Goal: Contribute content: Add original content to the website for others to see

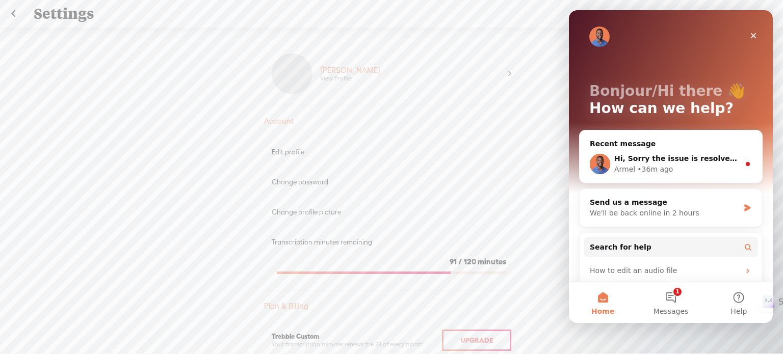
scroll to position [573, 0]
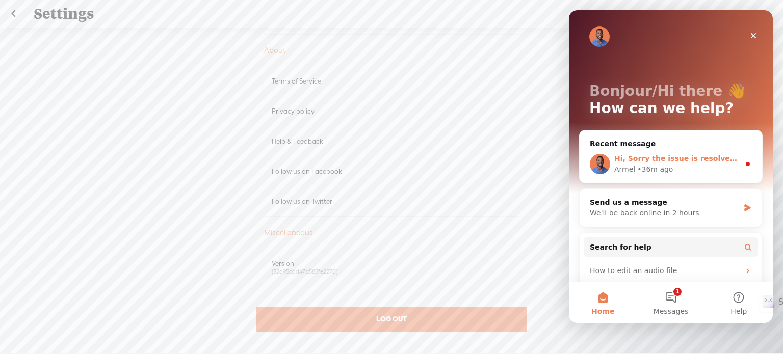
click at [681, 157] on span "Hi, Sorry the issue is resolved . You can go ahead and give it a try" at bounding box center [747, 158] width 266 height 8
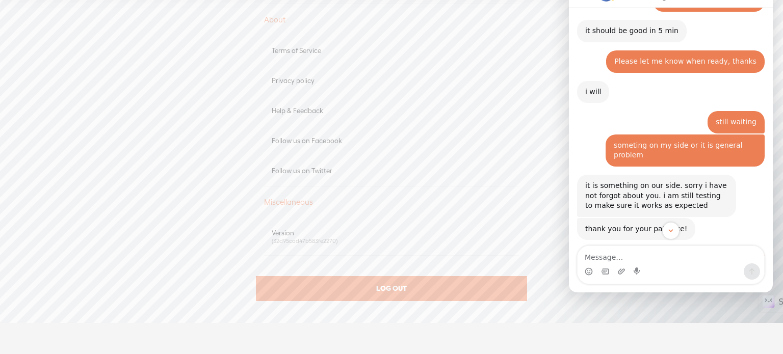
scroll to position [442, 0]
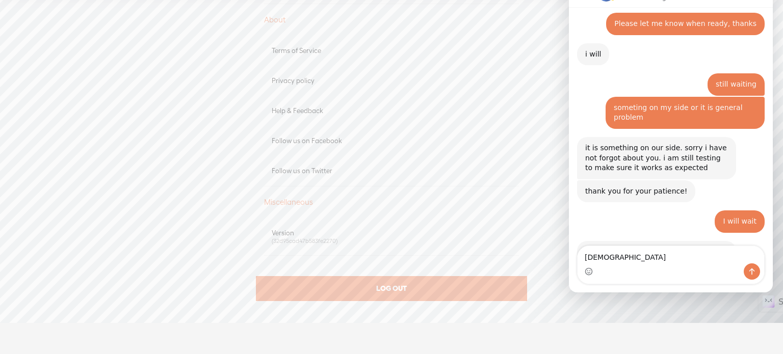
type textarea "Y"
click at [436, 126] on div "Follow us on Facebook" at bounding box center [391, 141] width 255 height 30
click at [190, 140] on div "Upgrade To Trebble Plus Michael View Profile Account Edit profile Change passwo…" at bounding box center [391, 166] width 783 height 338
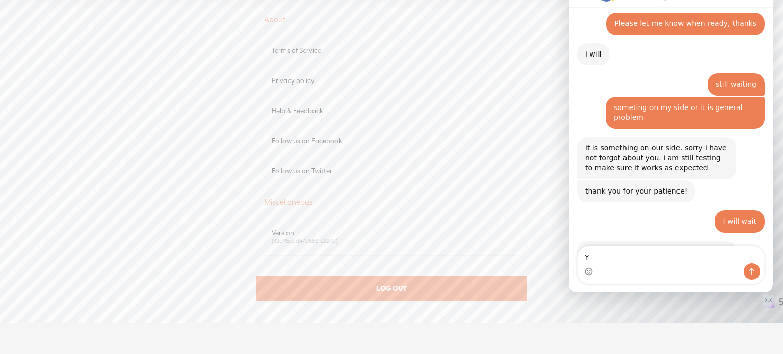
scroll to position [369, 0]
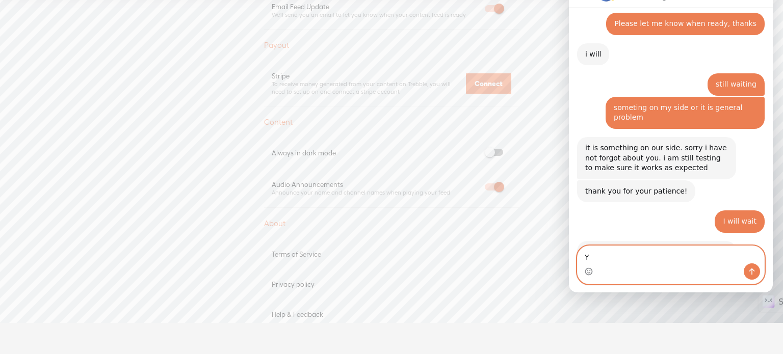
click at [613, 258] on textarea "Y" at bounding box center [671, 254] width 187 height 17
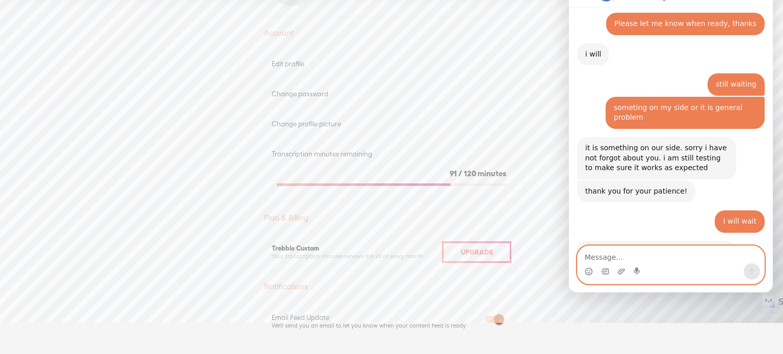
scroll to position [0, 0]
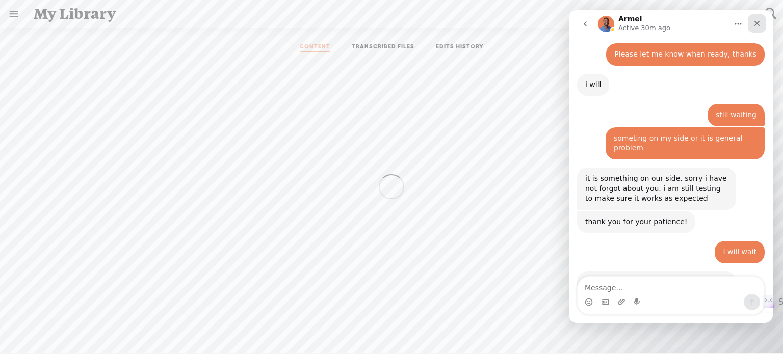
click at [760, 21] on icon "Close" at bounding box center [757, 23] width 8 height 8
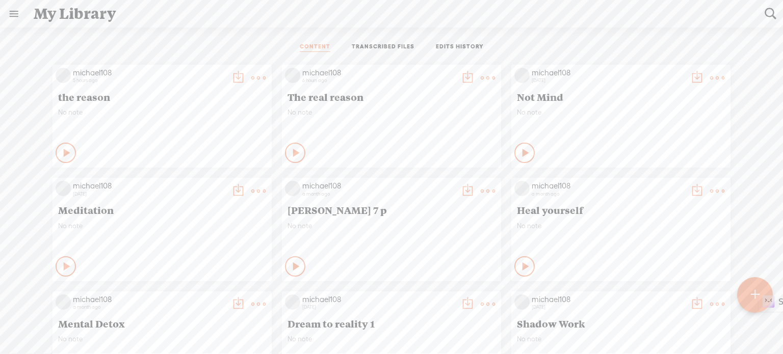
click at [251, 77] on t at bounding box center [258, 78] width 14 height 14
click at [189, 179] on link "Download as..." at bounding box center [202, 181] width 102 height 23
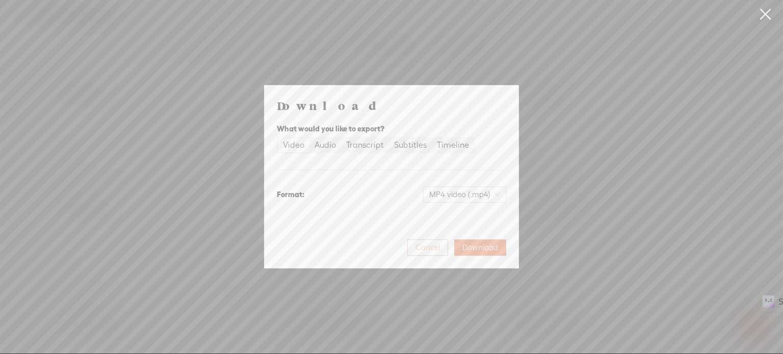
click at [439, 246] on span "Cancel" at bounding box center [428, 248] width 24 height 10
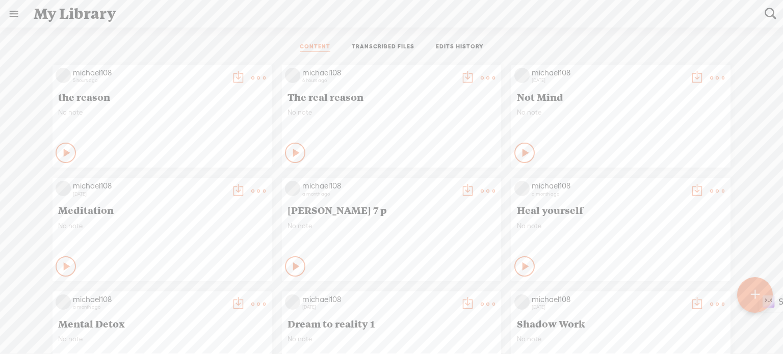
click at [481, 75] on t at bounding box center [488, 78] width 14 height 14
click at [419, 179] on link "Download as..." at bounding box center [432, 181] width 102 height 23
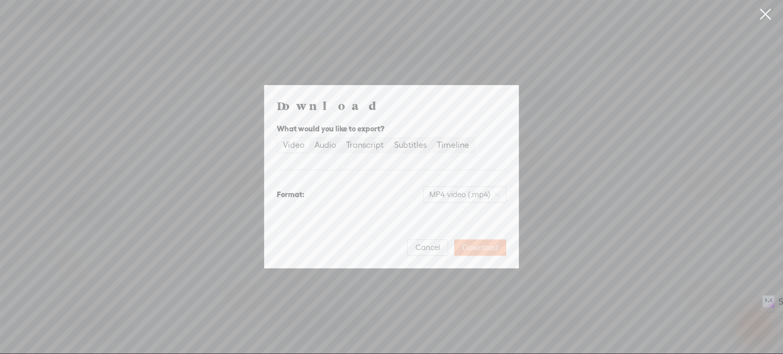
click at [475, 250] on span "Download" at bounding box center [480, 248] width 36 height 10
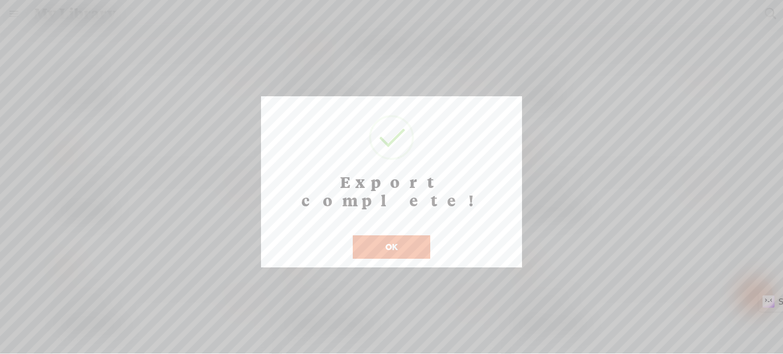
click at [406, 236] on button "OK" at bounding box center [392, 247] width 78 height 23
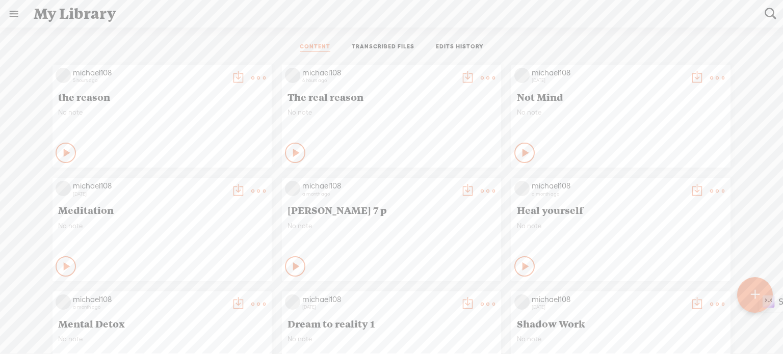
click at [11, 15] on link at bounding box center [14, 14] width 27 height 27
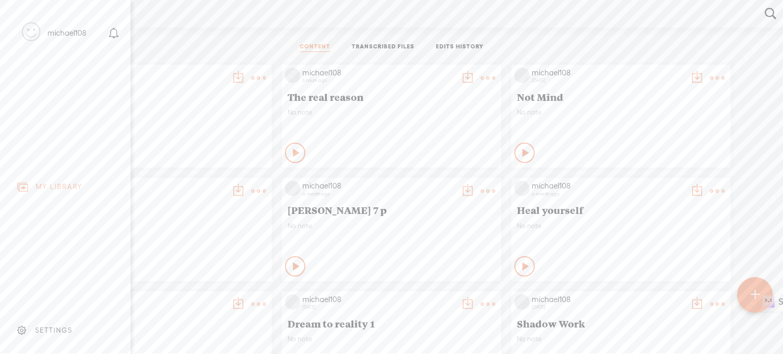
click at [55, 33] on div "michael108" at bounding box center [66, 33] width 39 height 10
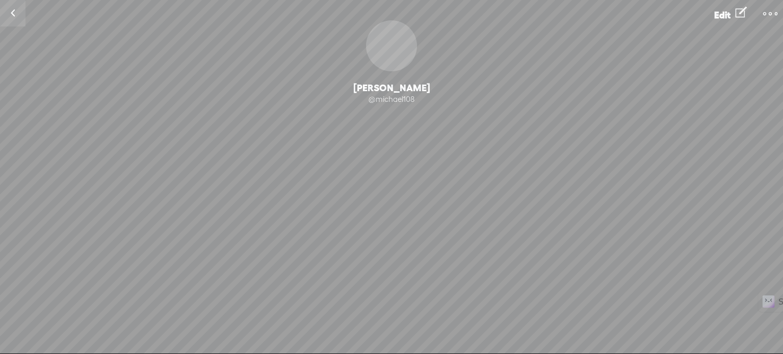
click at [766, 11] on t at bounding box center [770, 14] width 14 height 14
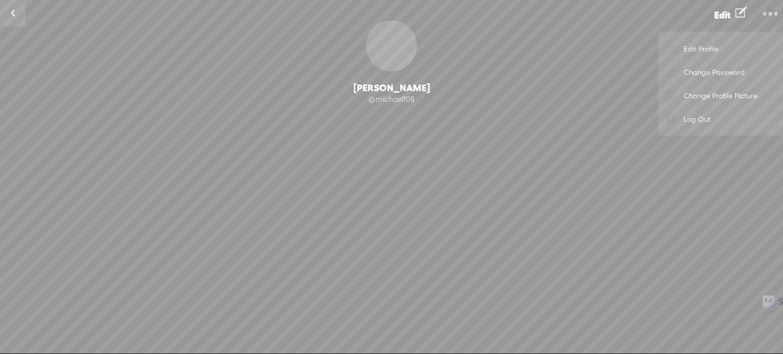
click at [695, 121] on link "Log Out" at bounding box center [720, 118] width 115 height 23
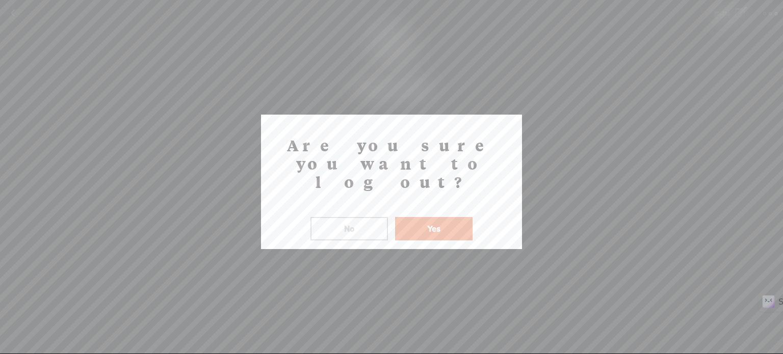
click at [448, 217] on button "Yes" at bounding box center [434, 228] width 78 height 23
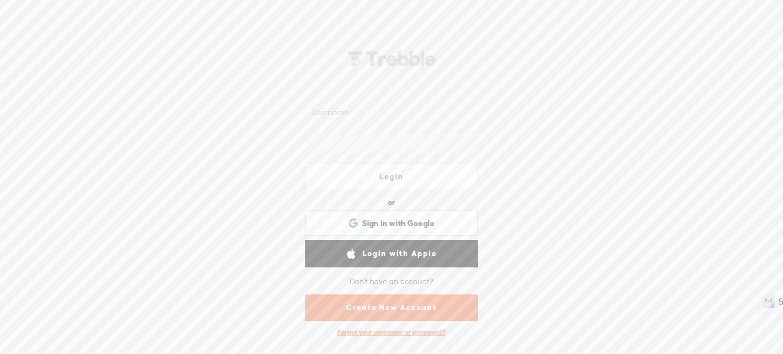
type input "michael108"
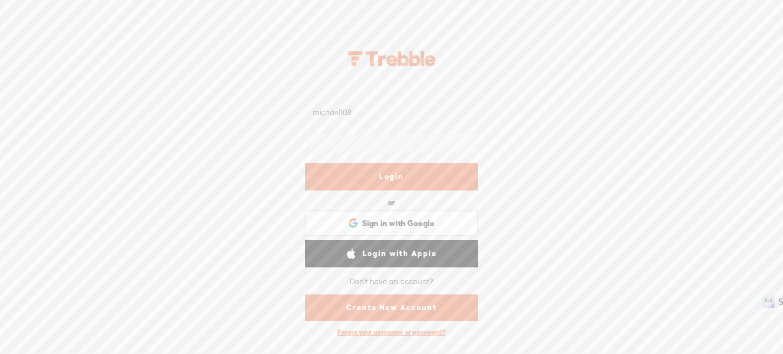
click at [381, 182] on link "Login" at bounding box center [391, 177] width 173 height 28
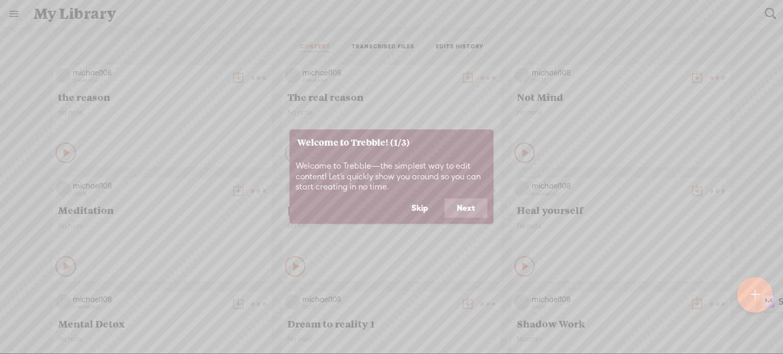
click at [428, 208] on button "Skip" at bounding box center [419, 208] width 41 height 19
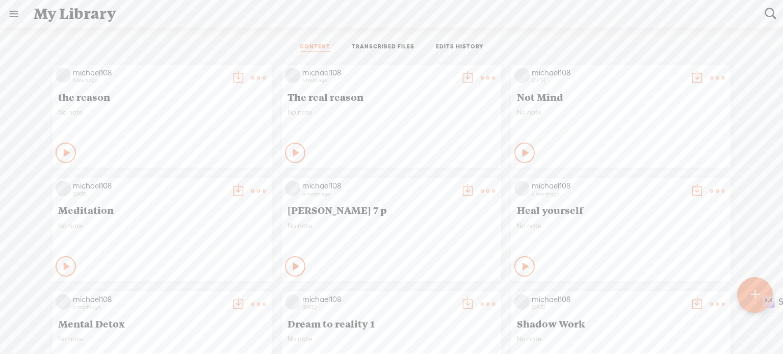
click at [481, 78] on t at bounding box center [488, 78] width 14 height 14
click at [428, 183] on link "Download as..." at bounding box center [432, 181] width 102 height 23
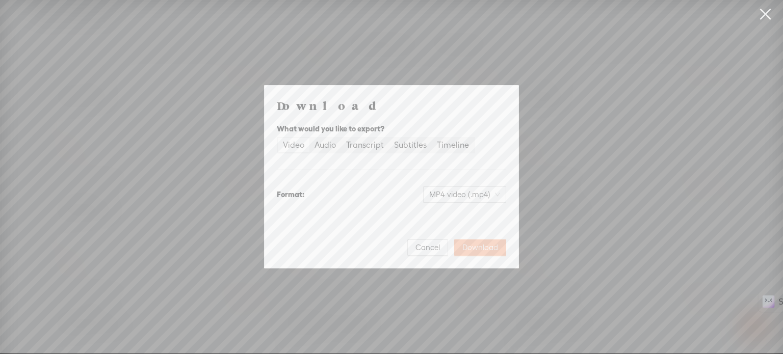
click at [480, 246] on span "Download" at bounding box center [480, 248] width 36 height 10
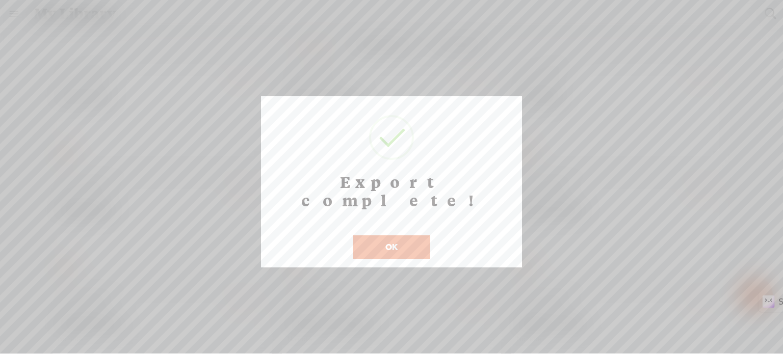
click at [383, 236] on button "OK" at bounding box center [392, 247] width 78 height 23
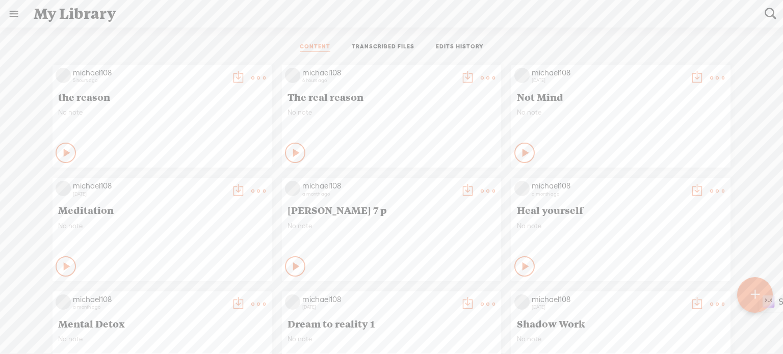
click at [11, 10] on link at bounding box center [14, 14] width 27 height 27
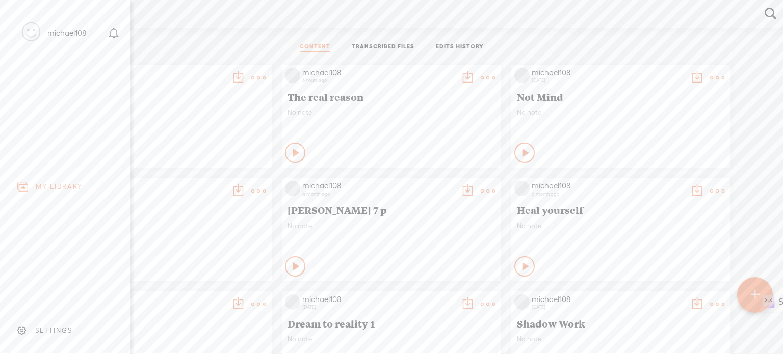
click at [51, 326] on div "SETTINGS" at bounding box center [53, 330] width 37 height 9
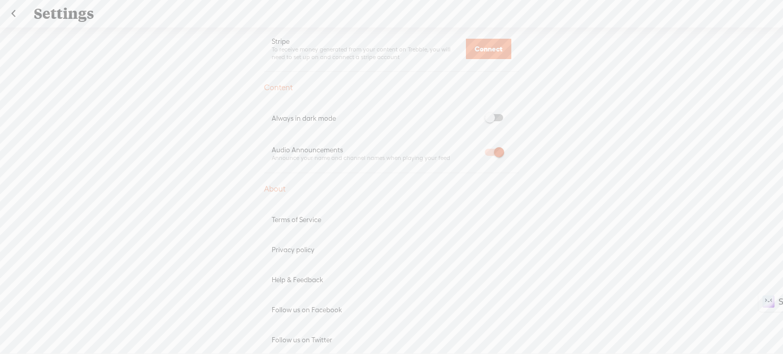
scroll to position [459, 0]
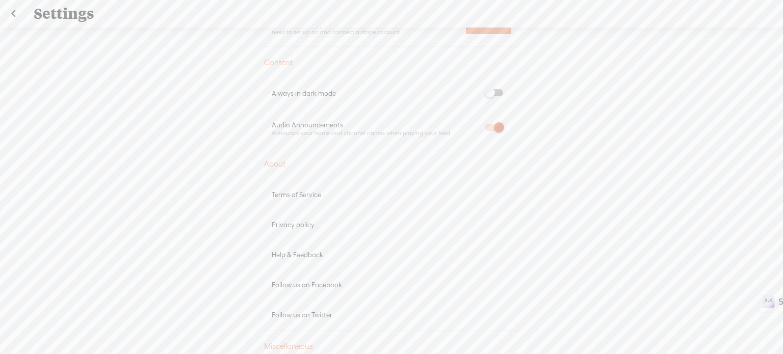
click at [310, 254] on div "Help & Feedback" at bounding box center [392, 255] width 240 height 9
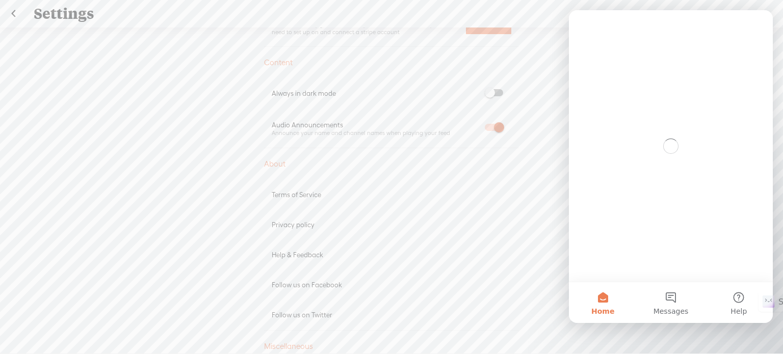
scroll to position [0, 0]
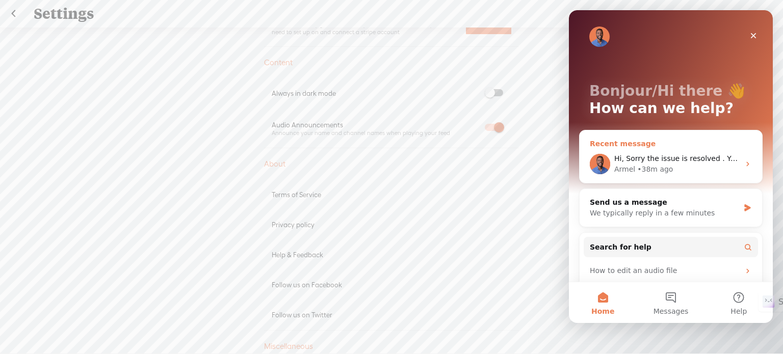
click at [647, 153] on div "Hi, Sorry the issue is resolved . You can go ahead and give it a try" at bounding box center [676, 158] width 125 height 11
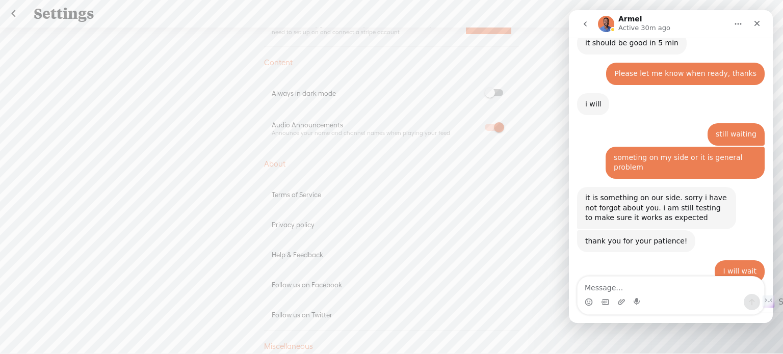
scroll to position [442, 0]
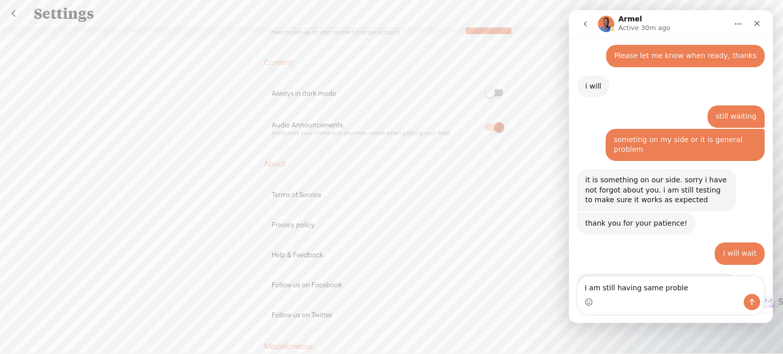
type textarea "I am still having same problem"
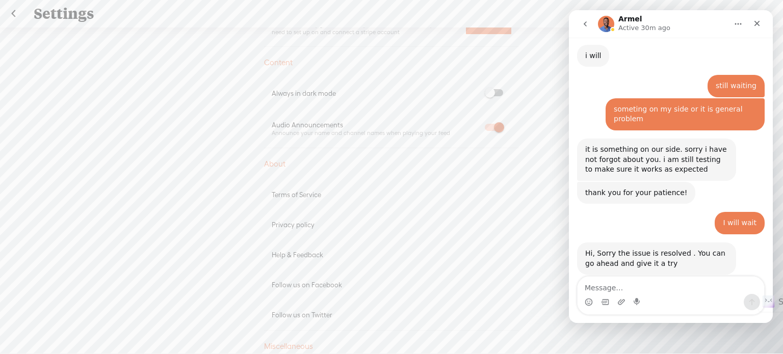
click at [512, 55] on div "Upgrade To Trebble Plus Michael View Profile Account Edit profile Change passwo…" at bounding box center [391, 197] width 783 height 338
click at [16, 14] on link at bounding box center [13, 14] width 25 height 27
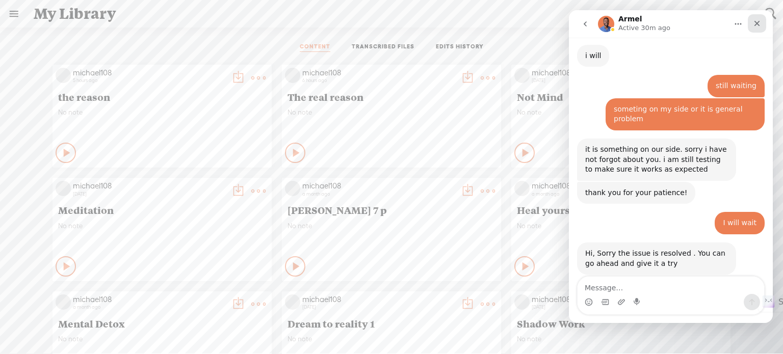
click at [761, 23] on icon "Close" at bounding box center [757, 23] width 8 height 8
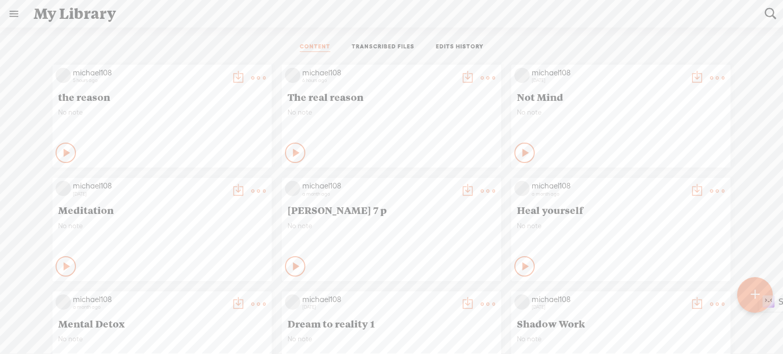
scroll to position [472, 0]
click at [753, 288] on t at bounding box center [755, 295] width 9 height 22
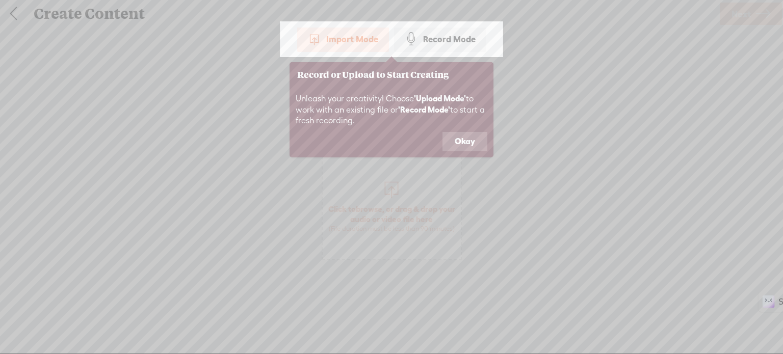
click at [470, 145] on button "Okay" at bounding box center [465, 141] width 45 height 19
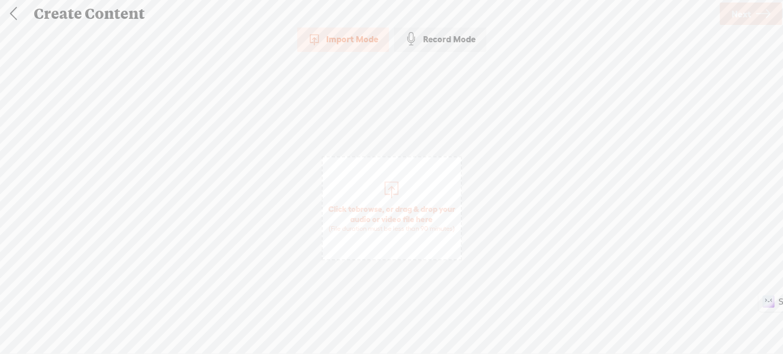
click at [388, 189] on div at bounding box center [391, 188] width 20 height 20
click at [746, 12] on span "Next" at bounding box center [741, 14] width 19 height 26
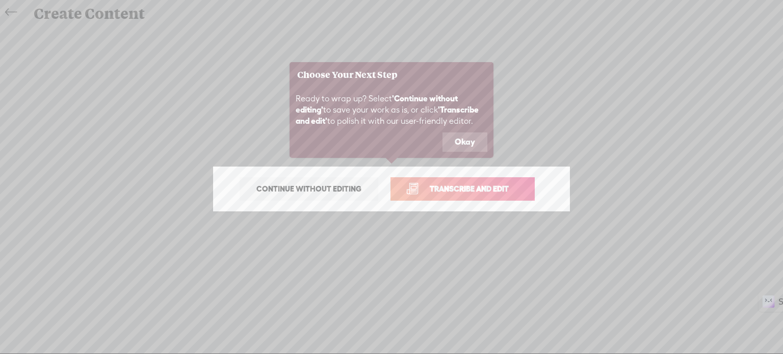
click at [469, 189] on span "Transcribe and edit" at bounding box center [469, 189] width 100 height 12
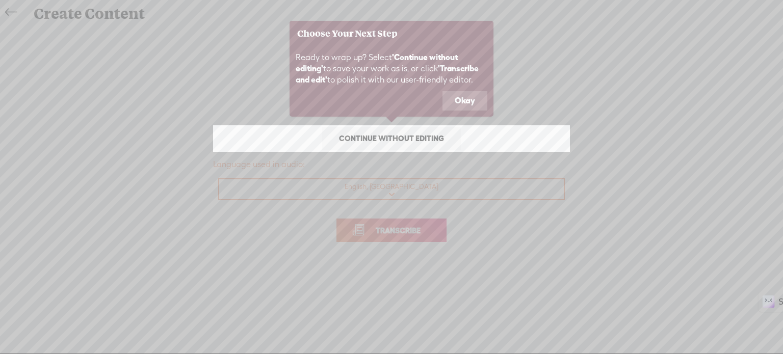
click at [409, 216] on icon at bounding box center [391, 177] width 783 height 354
click at [456, 95] on button "Okay" at bounding box center [465, 100] width 45 height 19
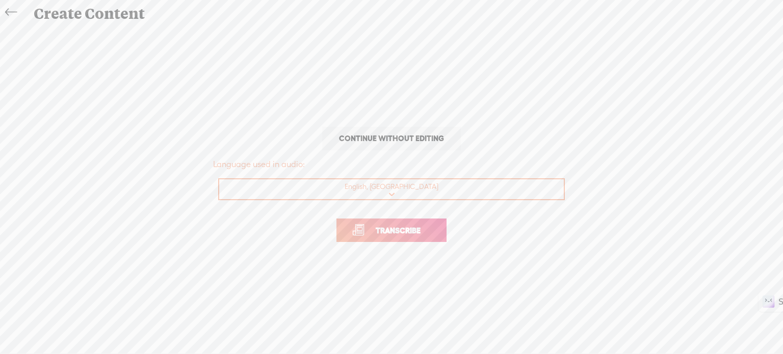
click at [395, 232] on span "Transcribe" at bounding box center [398, 231] width 66 height 12
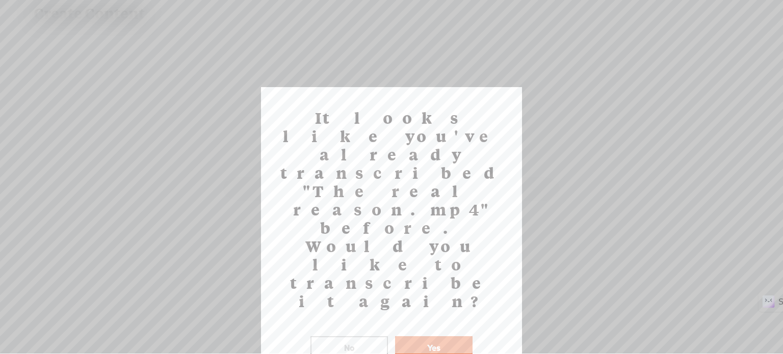
click at [341, 337] on button "No" at bounding box center [350, 348] width 78 height 23
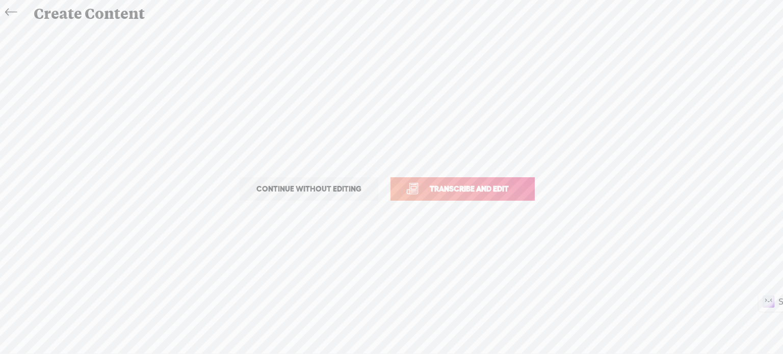
click at [14, 10] on icon at bounding box center [11, 12] width 12 height 23
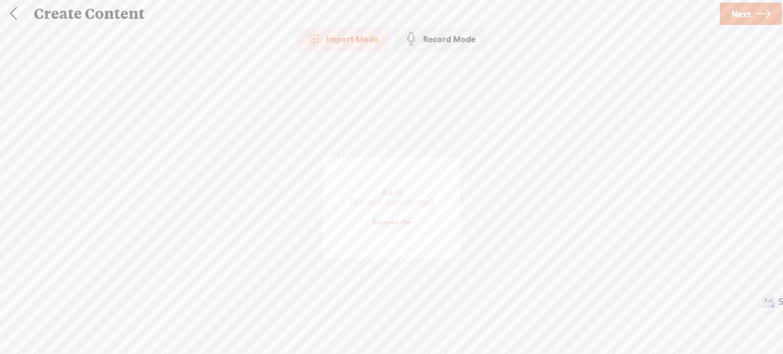
click at [27, 15] on div "Create Content" at bounding box center [373, 14] width 692 height 27
click at [15, 12] on link at bounding box center [13, 14] width 25 height 27
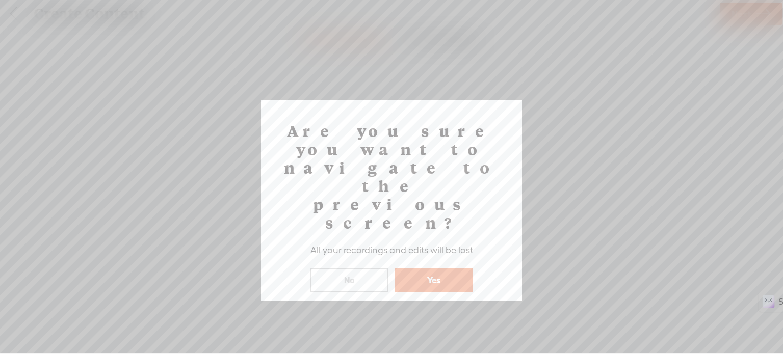
click at [432, 269] on button "Yes" at bounding box center [434, 280] width 78 height 23
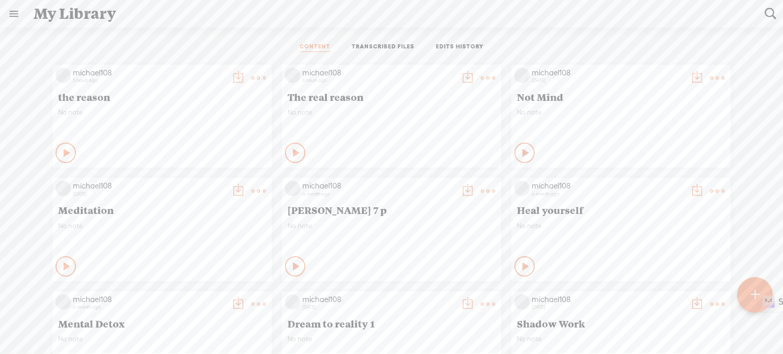
click at [251, 76] on t at bounding box center [258, 78] width 14 height 14
click at [188, 179] on link "Download as..." at bounding box center [202, 181] width 102 height 23
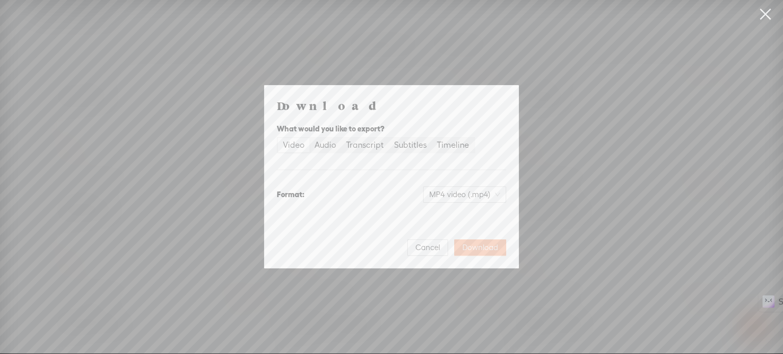
click at [485, 247] on span "Download" at bounding box center [480, 248] width 36 height 10
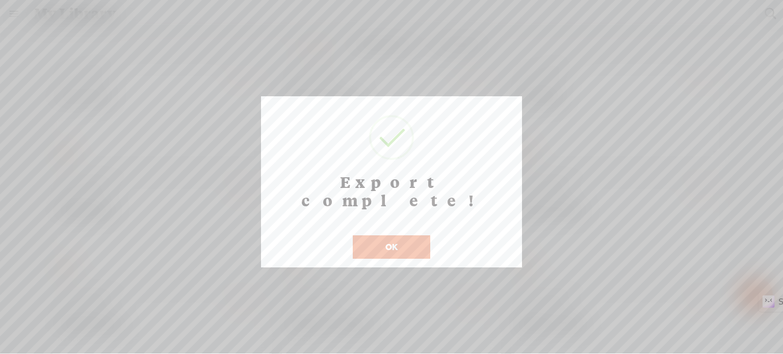
click at [385, 236] on button "OK" at bounding box center [392, 247] width 78 height 23
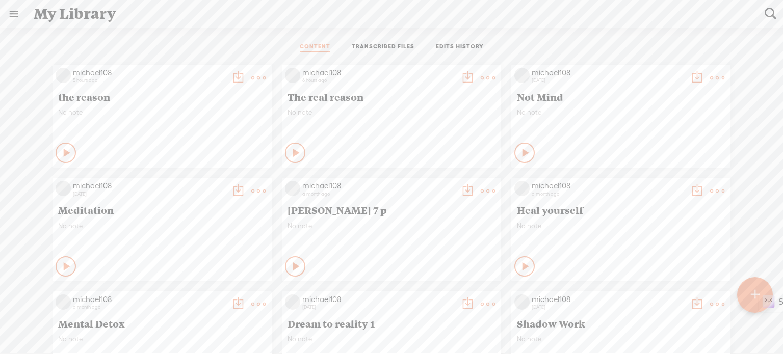
click at [481, 76] on t at bounding box center [488, 78] width 14 height 14
click at [404, 109] on link "Edit" at bounding box center [432, 111] width 102 height 23
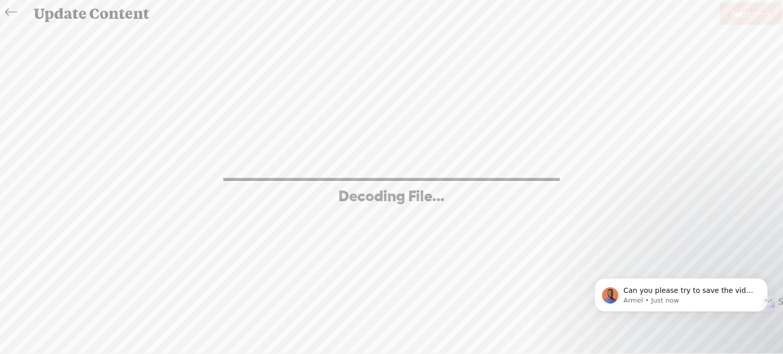
scroll to position [532, 0]
click at [677, 289] on p "Can you please try to save the video again to get it to retendre again? It was …" at bounding box center [690, 291] width 132 height 10
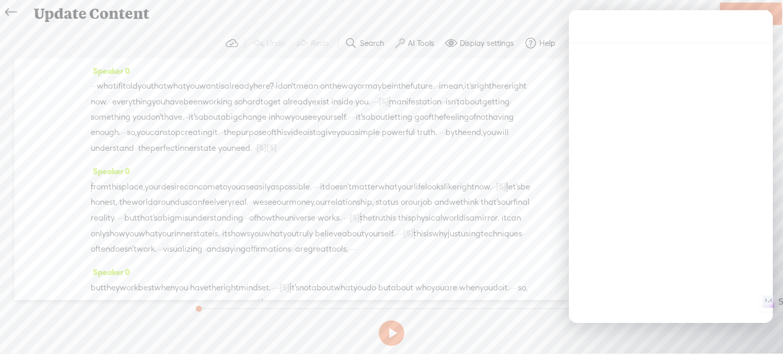
click at [732, 306] on div "Trebble audio editor works best with Google Chrome or Firefox. Please switch yo…" at bounding box center [391, 190] width 763 height 322
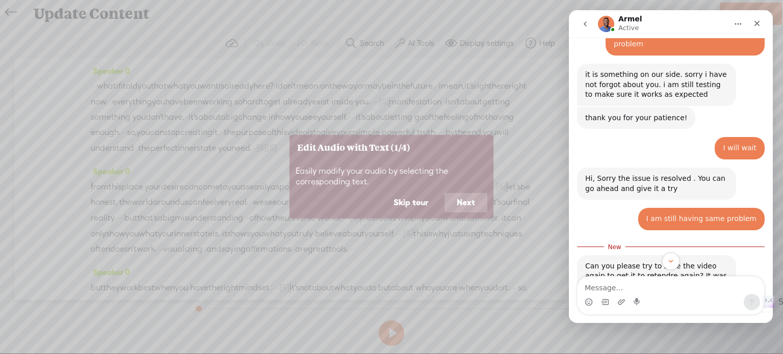
scroll to position [549, 0]
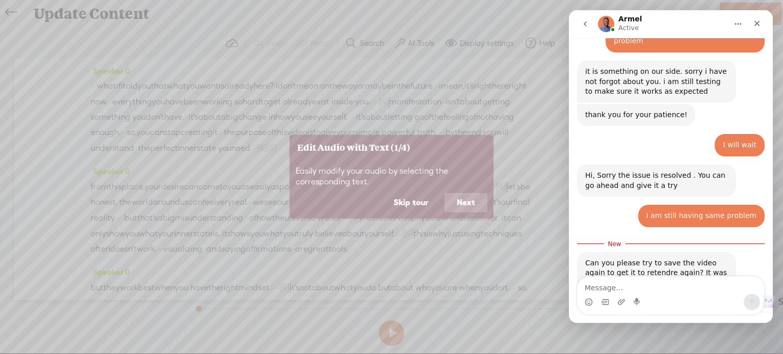
drag, startPoint x: 409, startPoint y: 206, endPoint x: 47, endPoint y: 211, distance: 361.5
click at [409, 206] on button "Skip tour" at bounding box center [410, 202] width 59 height 19
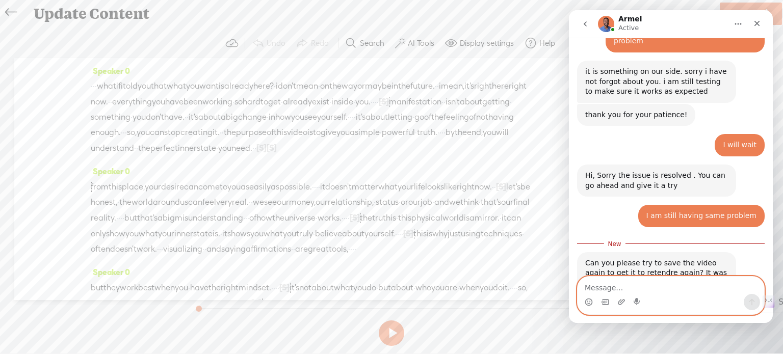
click at [604, 289] on textarea "Message…" at bounding box center [671, 285] width 187 height 17
click at [505, 334] on section at bounding box center [391, 334] width 401 height 34
click at [755, 22] on icon "Close" at bounding box center [757, 23] width 8 height 8
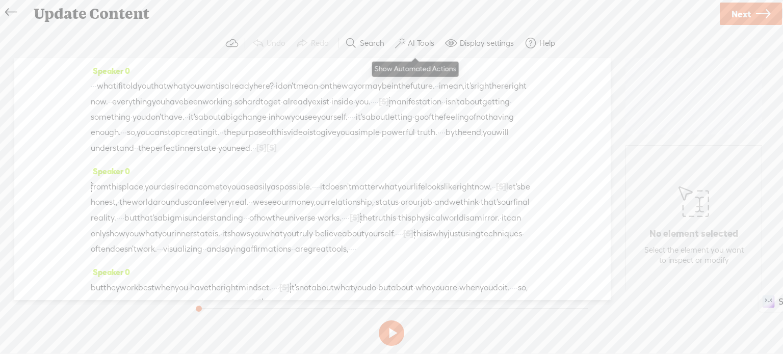
click at [414, 40] on label "AI Tools" at bounding box center [421, 43] width 27 height 10
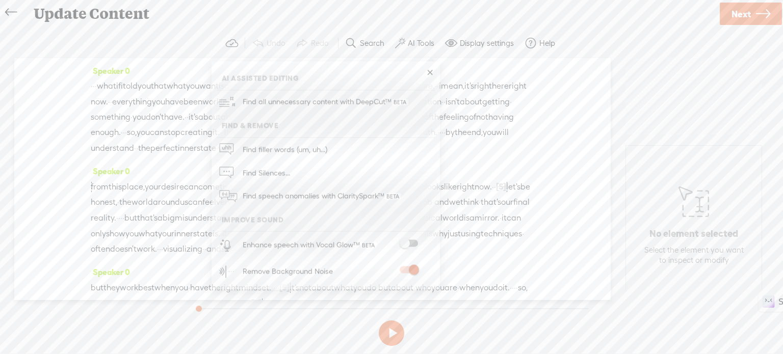
click at [414, 40] on label "AI Tools" at bounding box center [421, 43] width 27 height 10
click at [394, 330] on button at bounding box center [391, 333] width 25 height 25
click at [431, 70] on link at bounding box center [430, 73] width 10 height 10
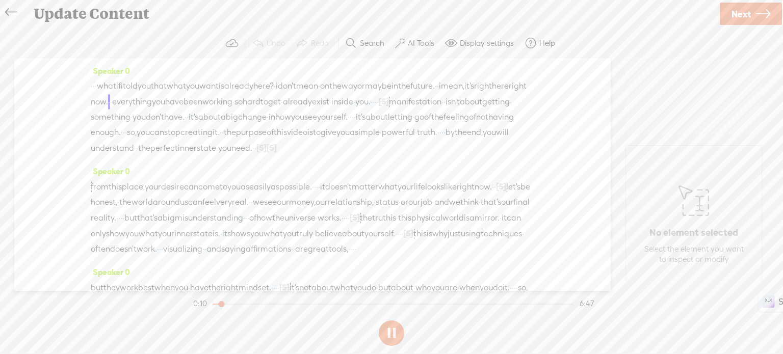
click at [391, 337] on button at bounding box center [391, 333] width 25 height 25
click at [409, 36] on button "AI Tools" at bounding box center [416, 43] width 50 height 20
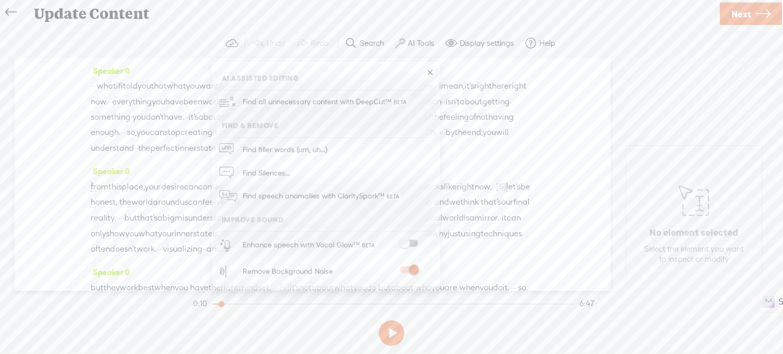
drag, startPoint x: 406, startPoint y: 270, endPoint x: 398, endPoint y: 278, distance: 11.2
click at [406, 270] on span at bounding box center [409, 270] width 18 height 7
click at [390, 331] on button at bounding box center [391, 333] width 25 height 25
click at [492, 331] on section at bounding box center [391, 334] width 401 height 34
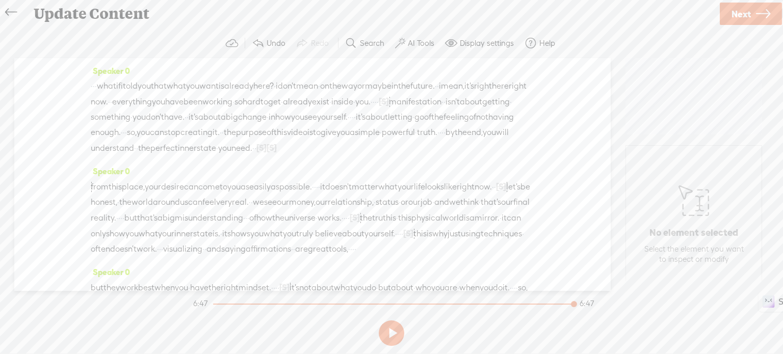
click at [382, 328] on button at bounding box center [391, 333] width 25 height 25
click at [390, 329] on button at bounding box center [391, 333] width 25 height 25
click at [419, 41] on label "AI Tools" at bounding box center [421, 43] width 27 height 10
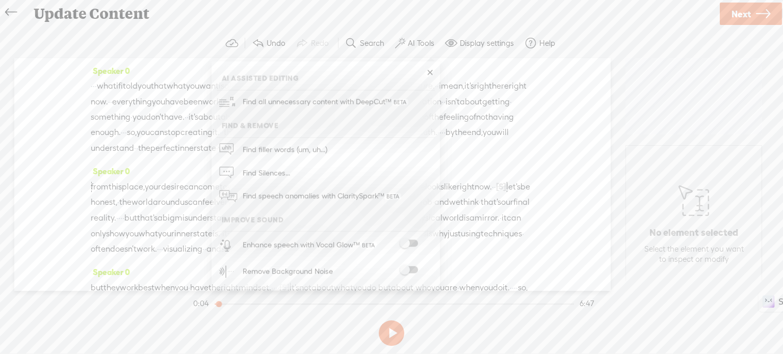
click at [412, 271] on span at bounding box center [409, 270] width 18 height 7
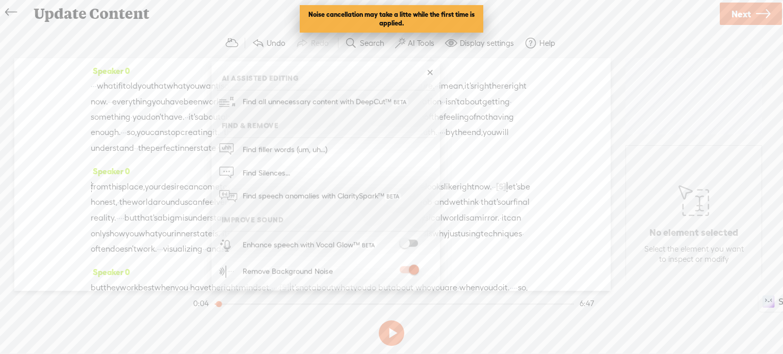
click at [465, 334] on section at bounding box center [391, 334] width 401 height 34
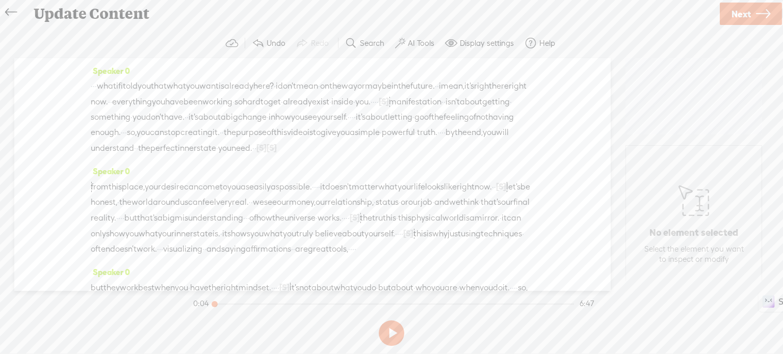
drag, startPoint x: 219, startPoint y: 303, endPoint x: 202, endPoint y: 302, distance: 16.3
click at [202, 302] on section "0:04 6:47" at bounding box center [393, 303] width 405 height 25
click at [397, 329] on button at bounding box center [391, 333] width 25 height 25
click at [390, 329] on button at bounding box center [391, 333] width 25 height 25
click at [736, 16] on span "Next" at bounding box center [741, 14] width 19 height 26
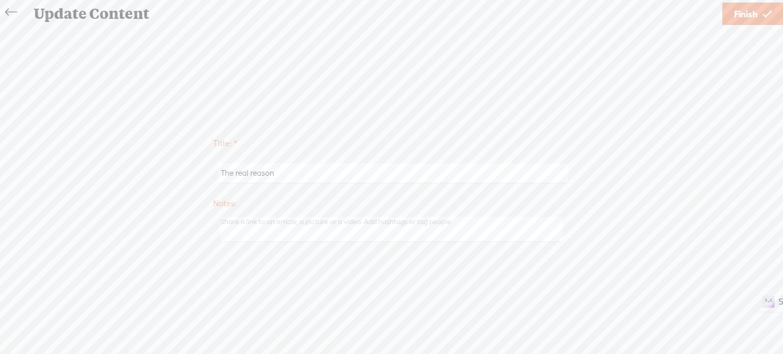
click at [288, 173] on input "The real reason" at bounding box center [393, 174] width 349 height 20
type input "The real reason 1"
click at [759, 10] on link "Finish" at bounding box center [753, 14] width 61 height 22
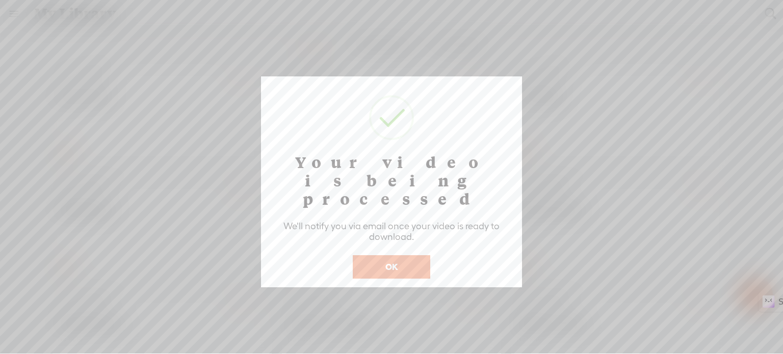
click at [404, 255] on button "OK" at bounding box center [392, 266] width 78 height 23
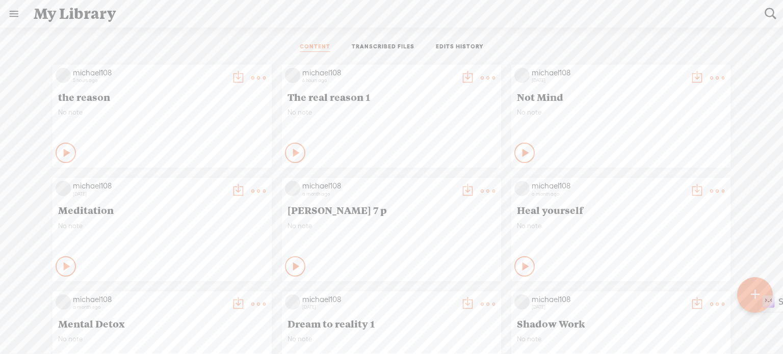
click at [251, 80] on t at bounding box center [258, 78] width 14 height 14
click at [198, 182] on link "Download as..." at bounding box center [202, 181] width 102 height 23
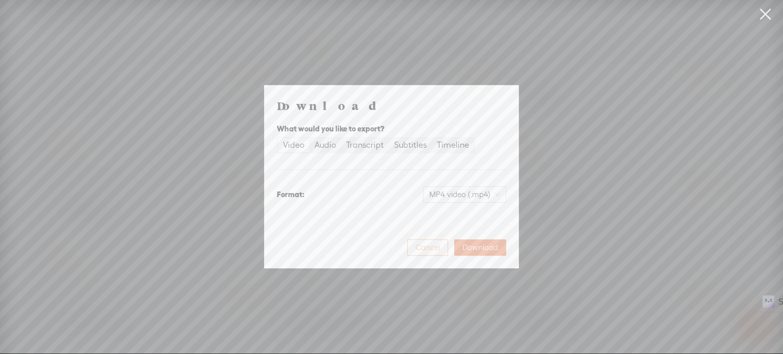
click at [437, 250] on span "Cancel" at bounding box center [428, 248] width 24 height 10
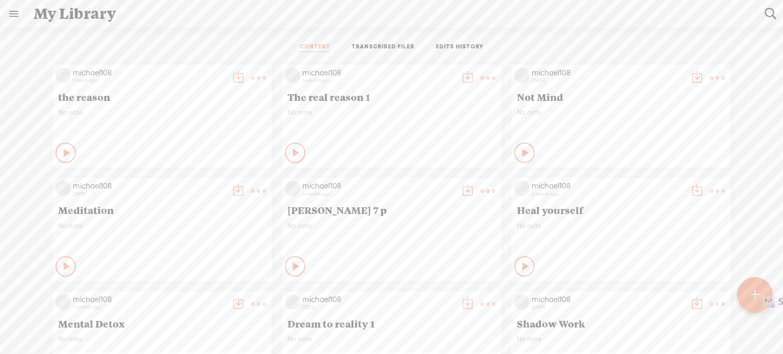
click at [484, 78] on t at bounding box center [488, 78] width 14 height 14
click at [417, 185] on link "Rendering Video..." at bounding box center [432, 181] width 102 height 23
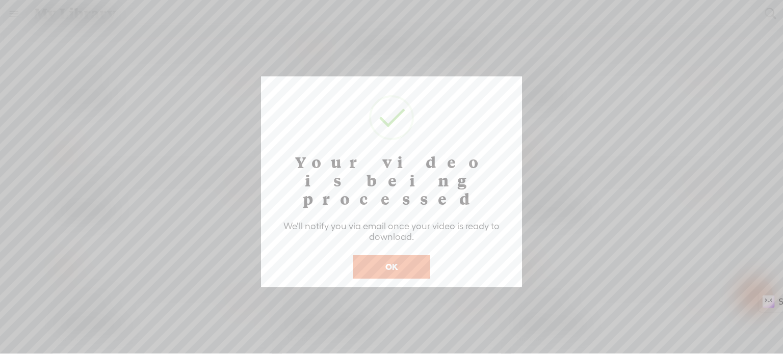
click at [409, 255] on button "OK" at bounding box center [392, 266] width 78 height 23
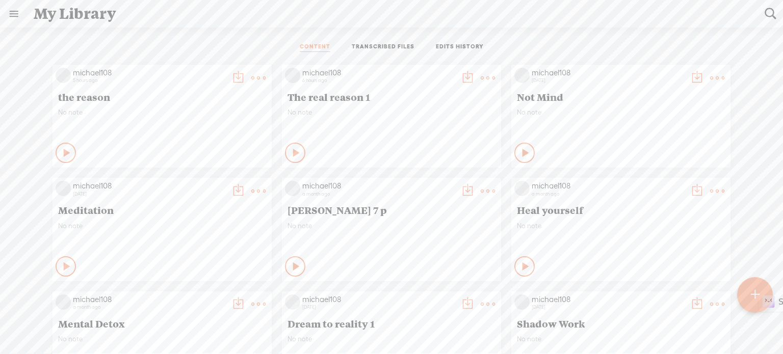
click at [12, 10] on link at bounding box center [14, 14] width 27 height 27
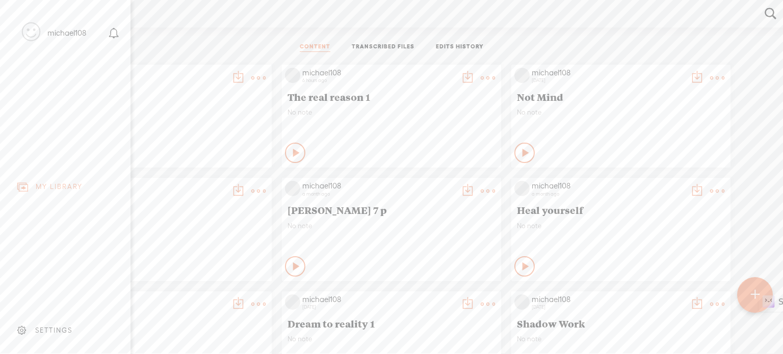
click at [231, 43] on body "You have 91 minutes of transcription remaining. Upgrade to increase your limit …" at bounding box center [391, 177] width 783 height 354
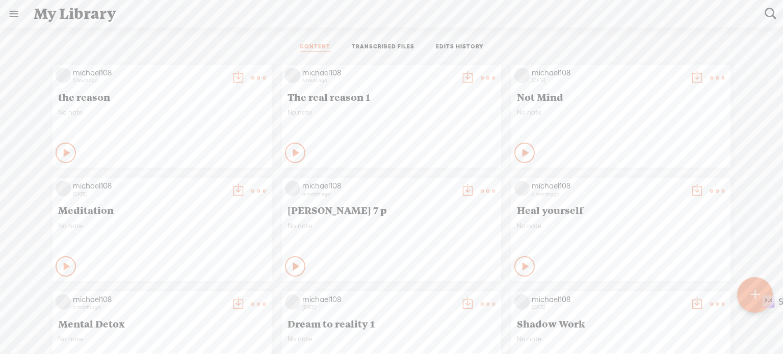
click at [481, 81] on t at bounding box center [488, 78] width 14 height 14
click at [307, 18] on div "My Library" at bounding box center [392, 14] width 731 height 27
click at [19, 16] on link at bounding box center [14, 14] width 27 height 27
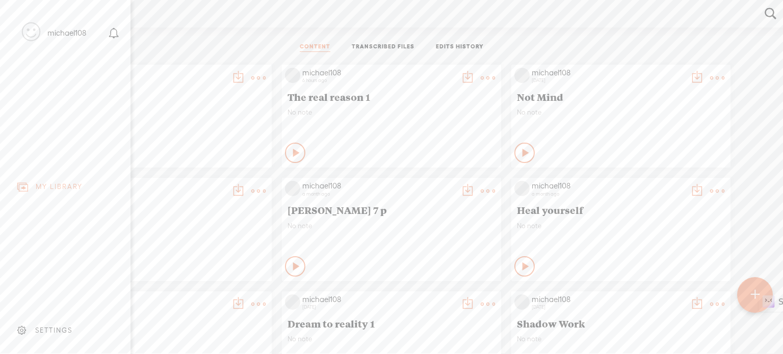
click at [211, 32] on body "You have 91 minutes of transcription remaining. Upgrade to increase your limit …" at bounding box center [391, 177] width 783 height 354
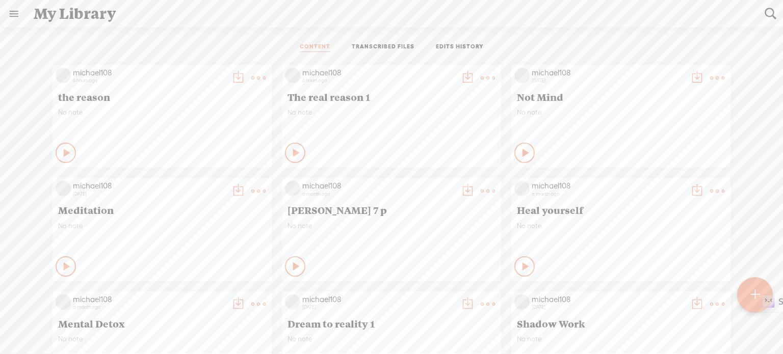
click at [16, 11] on link at bounding box center [14, 14] width 27 height 27
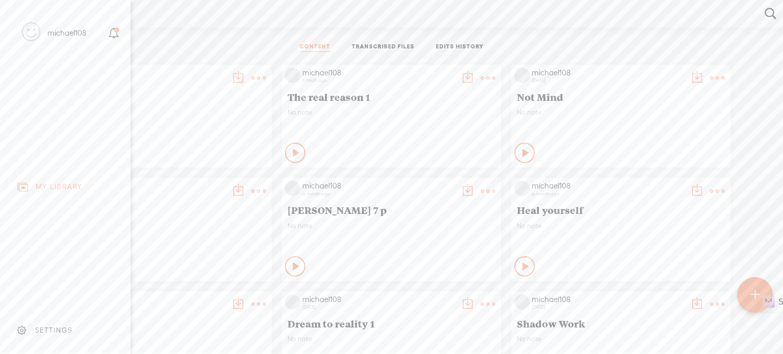
click at [116, 35] on icon at bounding box center [114, 34] width 12 height 12
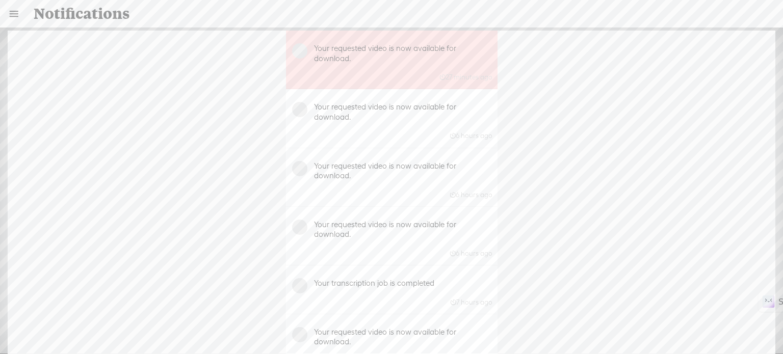
click at [15, 14] on link at bounding box center [14, 14] width 27 height 27
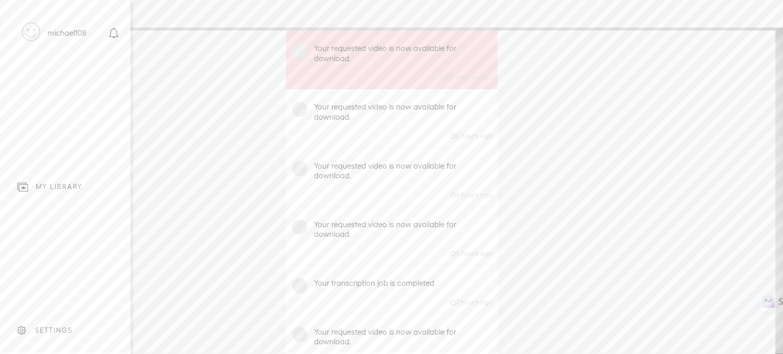
click at [79, 183] on div "MY LIBRARY" at bounding box center [59, 187] width 47 height 9
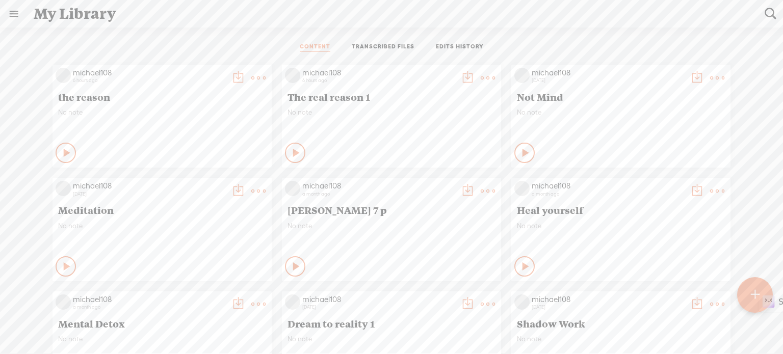
click at [478, 77] on icon at bounding box center [488, 78] width 20 height 20
click at [426, 180] on link "Download as..." at bounding box center [432, 181] width 102 height 23
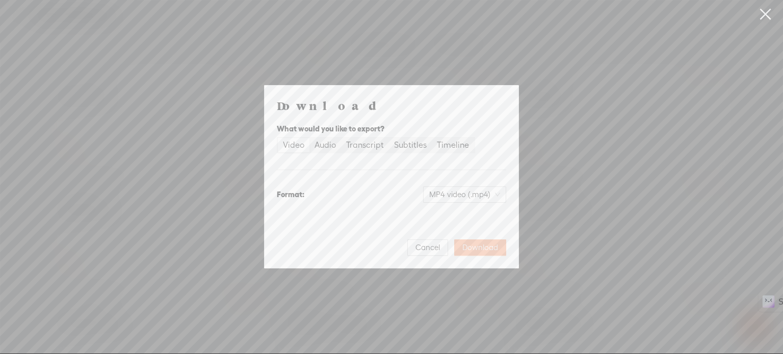
click at [487, 248] on span "Download" at bounding box center [480, 248] width 36 height 10
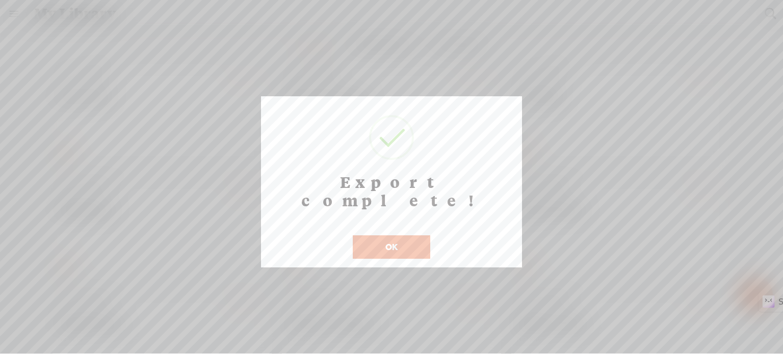
click at [415, 236] on button "OK" at bounding box center [392, 247] width 78 height 23
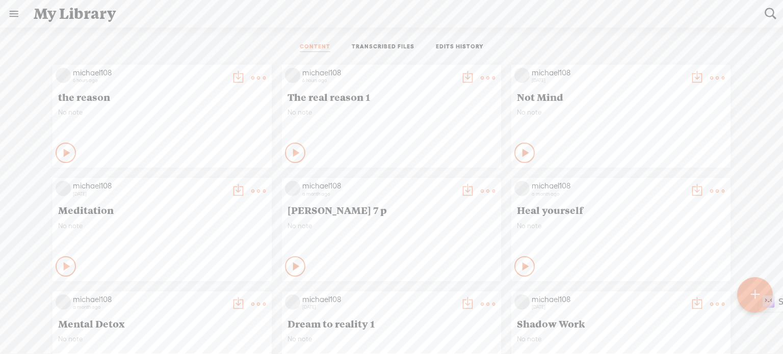
click at [7, 11] on link at bounding box center [14, 14] width 27 height 27
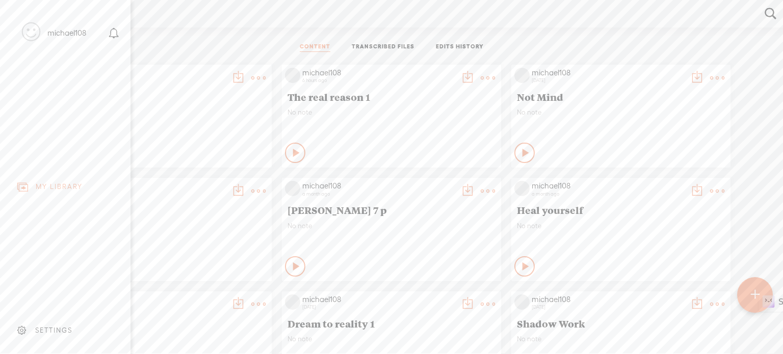
click at [55, 326] on div "SETTINGS" at bounding box center [53, 330] width 37 height 9
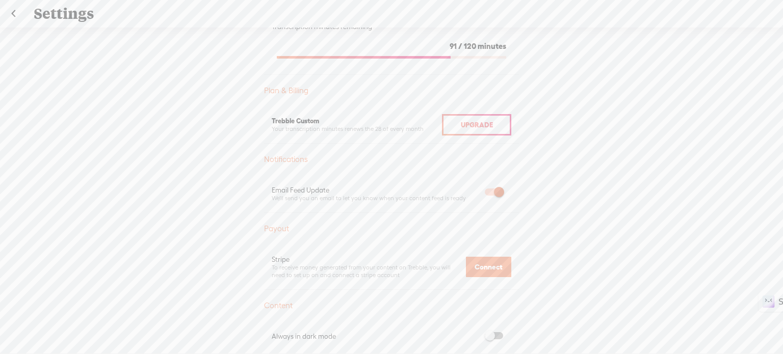
scroll to position [267, 0]
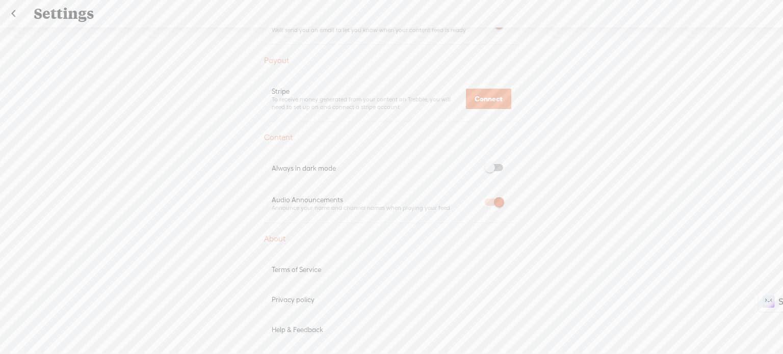
scroll to position [408, 0]
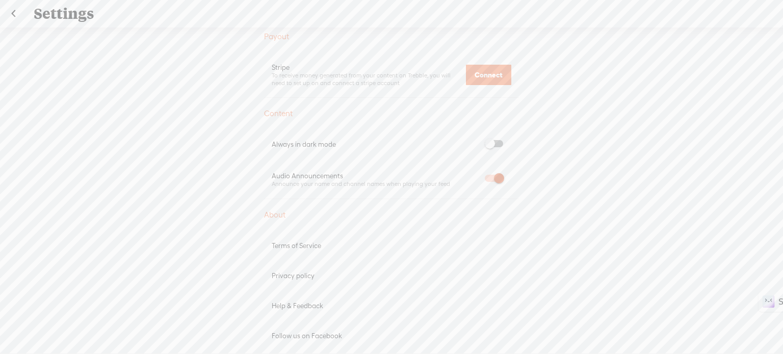
click at [298, 305] on div "Help & Feedback" at bounding box center [392, 306] width 240 height 9
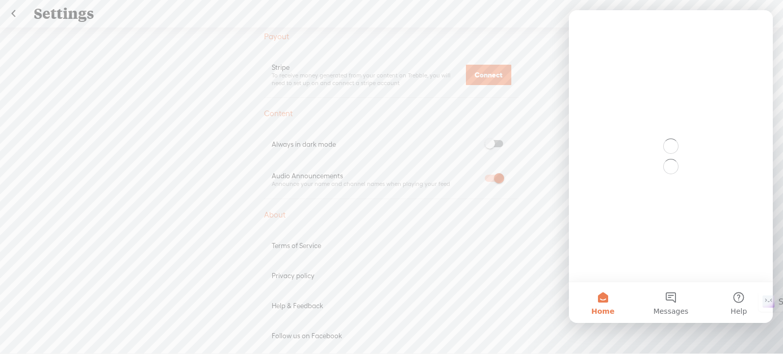
scroll to position [0, 0]
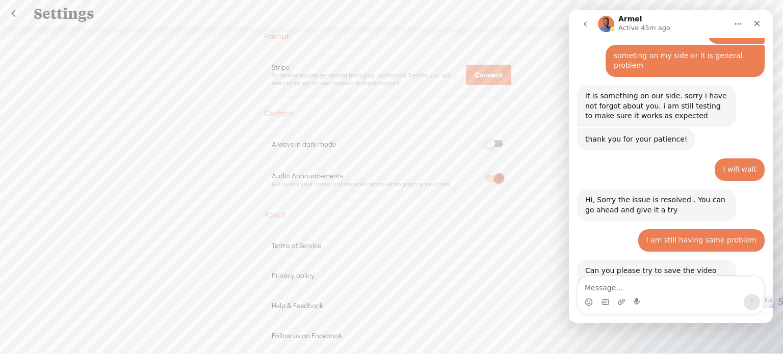
scroll to position [532, 0]
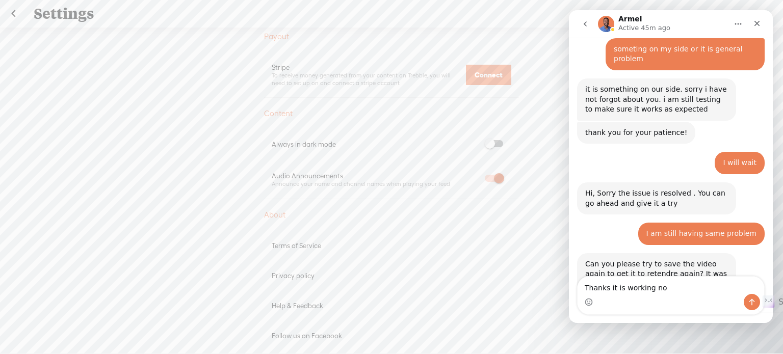
type textarea "Thanks it is working now"
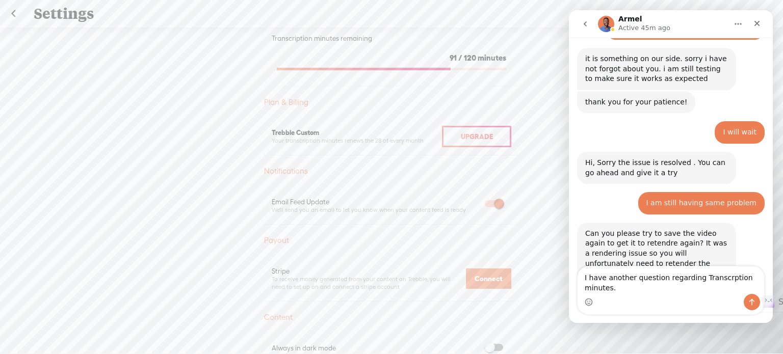
scroll to position [573, 0]
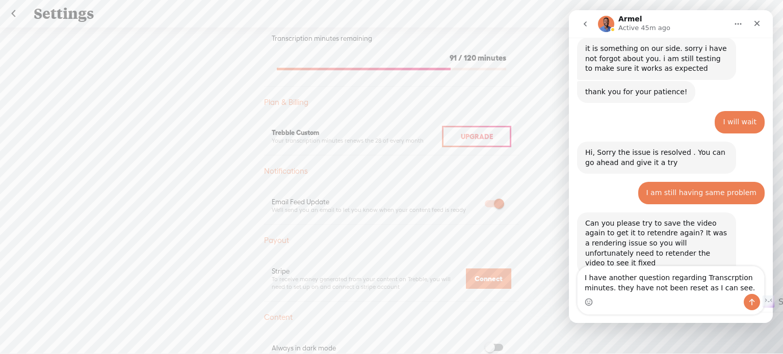
type textarea "I have another question regarding Transcrption minutes. they have not been rese…"
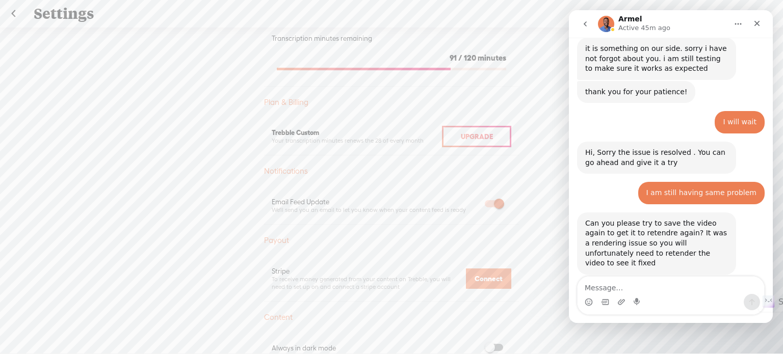
scroll to position [606, 0]
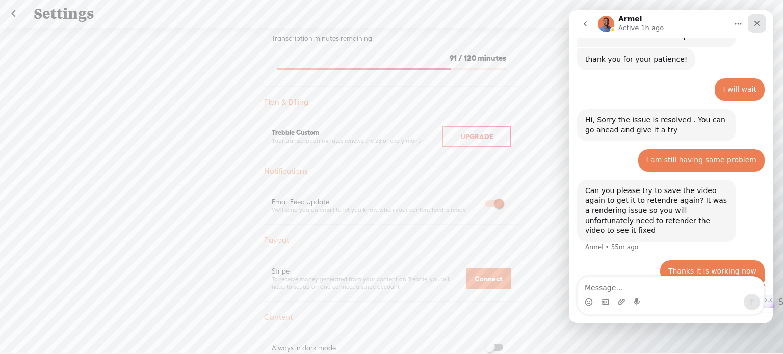
click at [758, 22] on icon "Close" at bounding box center [758, 24] width 6 height 6
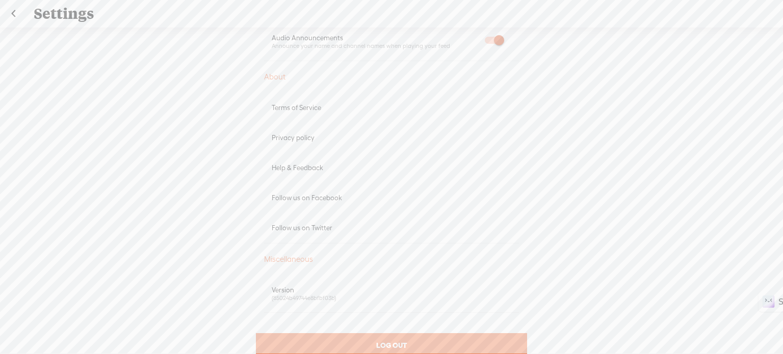
scroll to position [573, 0]
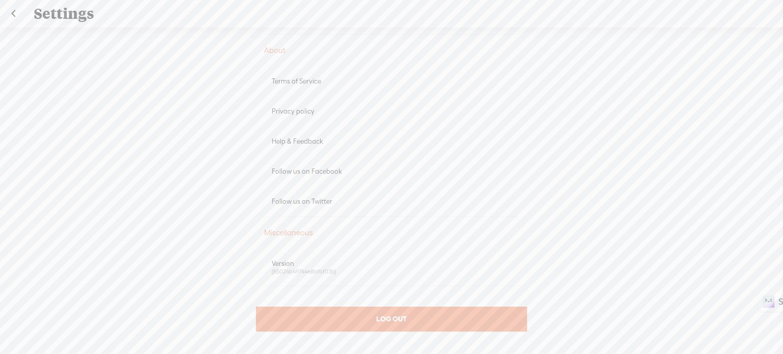
click at [400, 320] on span "LOG OUT" at bounding box center [391, 319] width 31 height 9
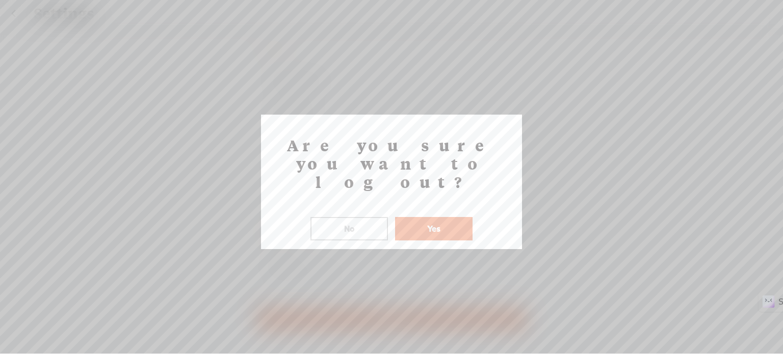
click at [440, 217] on button "Yes" at bounding box center [434, 228] width 78 height 23
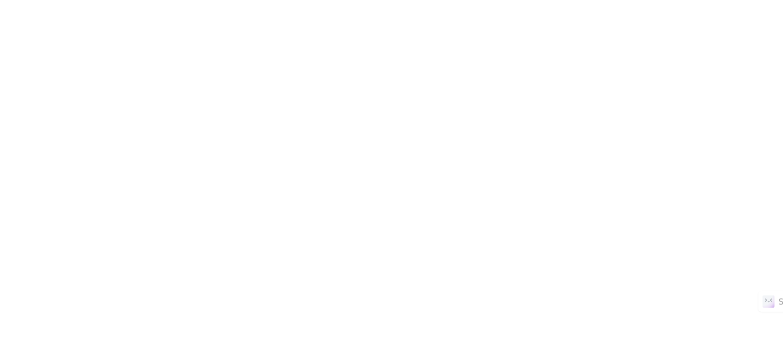
scroll to position [0, 0]
